Goal: Find specific page/section: Find specific page/section

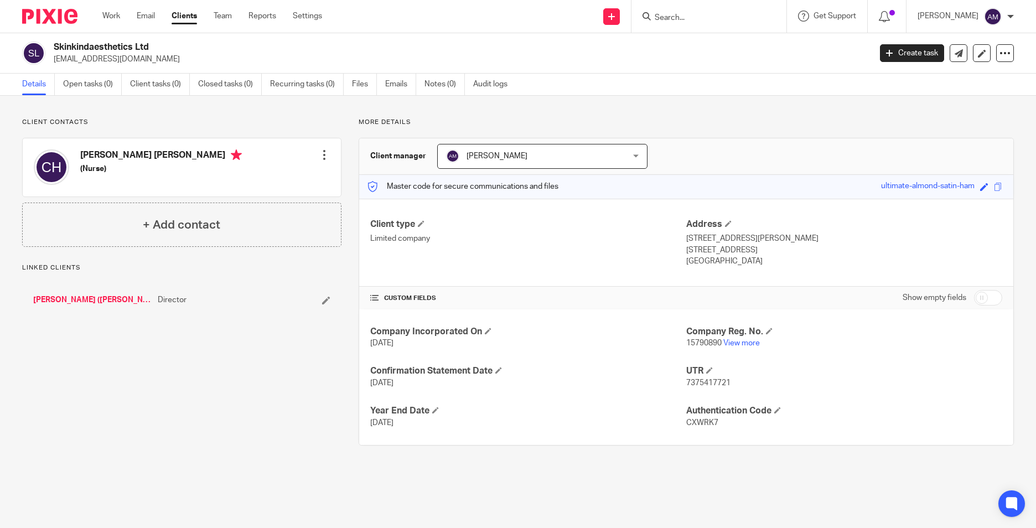
click at [719, 19] on input "Search" at bounding box center [704, 18] width 100 height 10
type input "jjm"
click at [722, 43] on link at bounding box center [722, 43] width 143 height 17
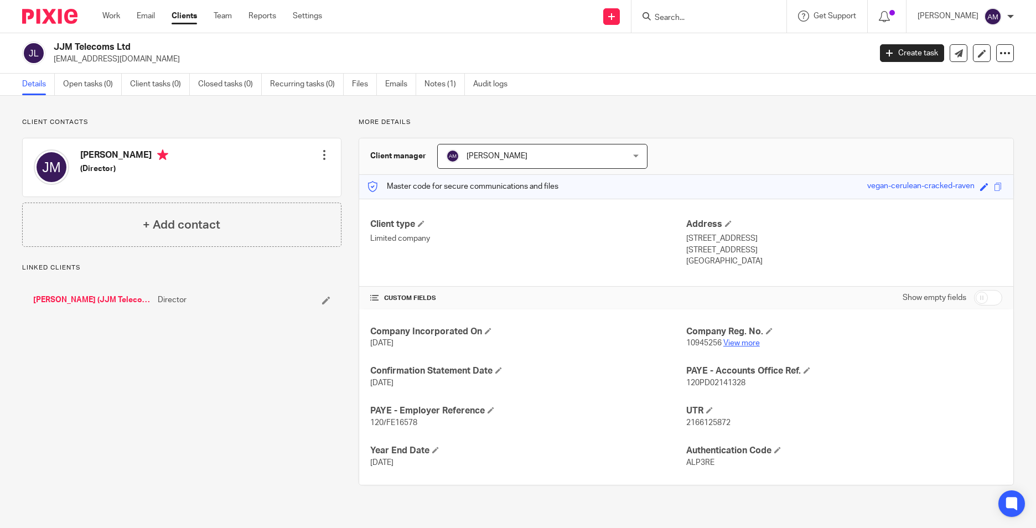
click at [749, 341] on link "View more" at bounding box center [741, 343] width 37 height 8
